Goal: Obtain resource: Download file/media

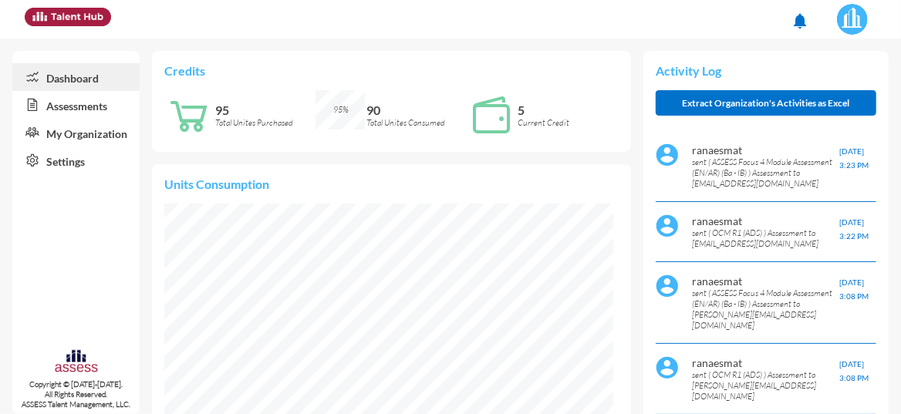
scroll to position [99, 200]
click at [82, 108] on link "Assessments" at bounding box center [75, 105] width 127 height 28
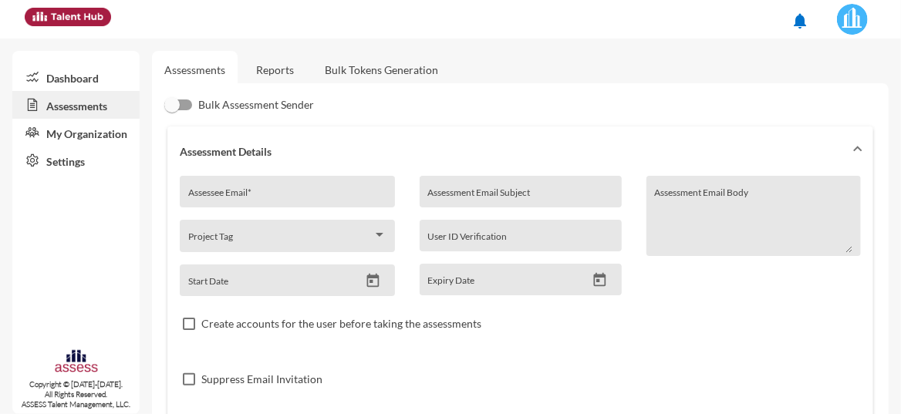
click at [281, 72] on link "Reports" at bounding box center [275, 70] width 62 height 38
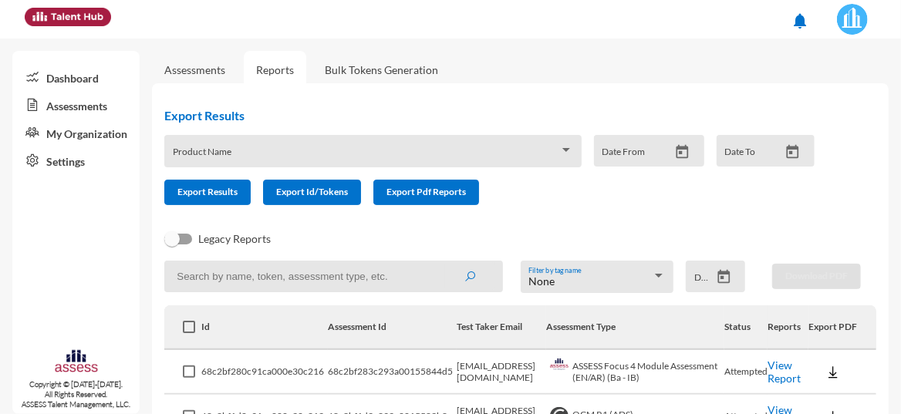
click at [770, 370] on link "View Report" at bounding box center [783, 372] width 33 height 26
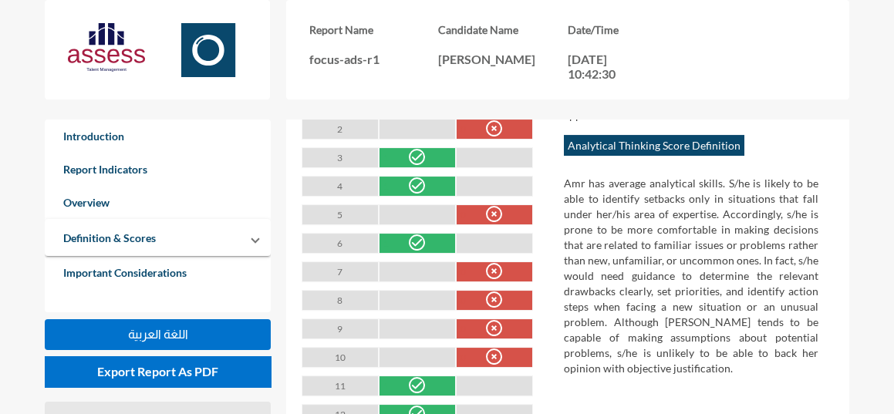
scroll to position [2507, 0]
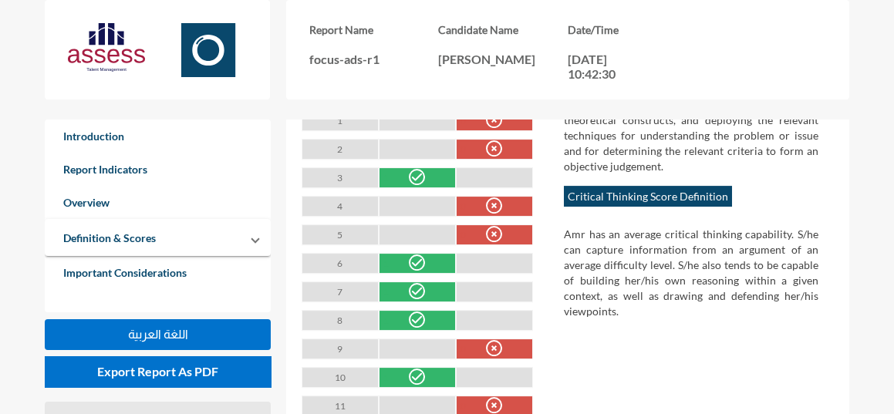
scroll to position [3231, 0]
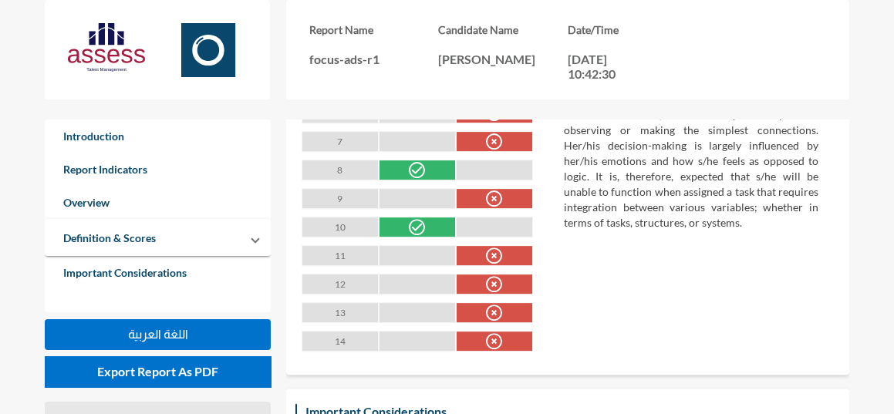
scroll to position [4490, 0]
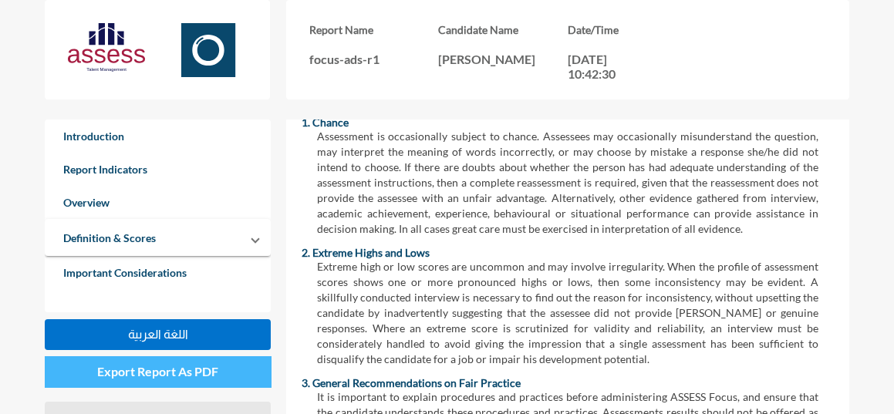
click at [188, 369] on span "Export Report As PDF" at bounding box center [157, 371] width 121 height 15
